Goal: Browse casually

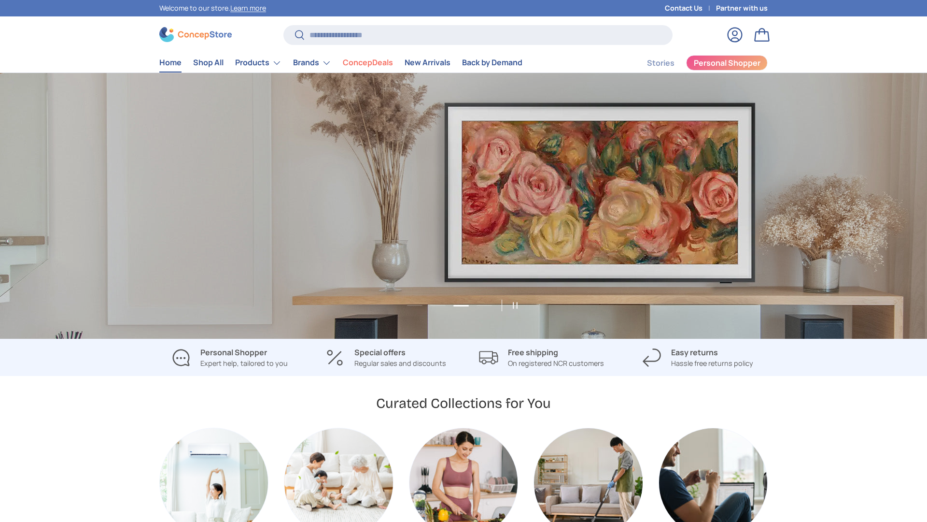
scroll to position [0, 1855]
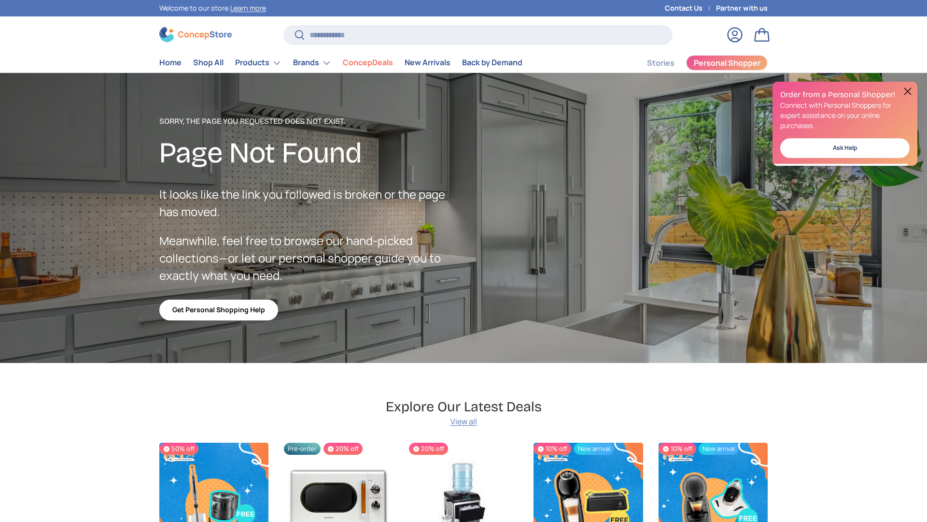
scroll to position [1679, 3949]
